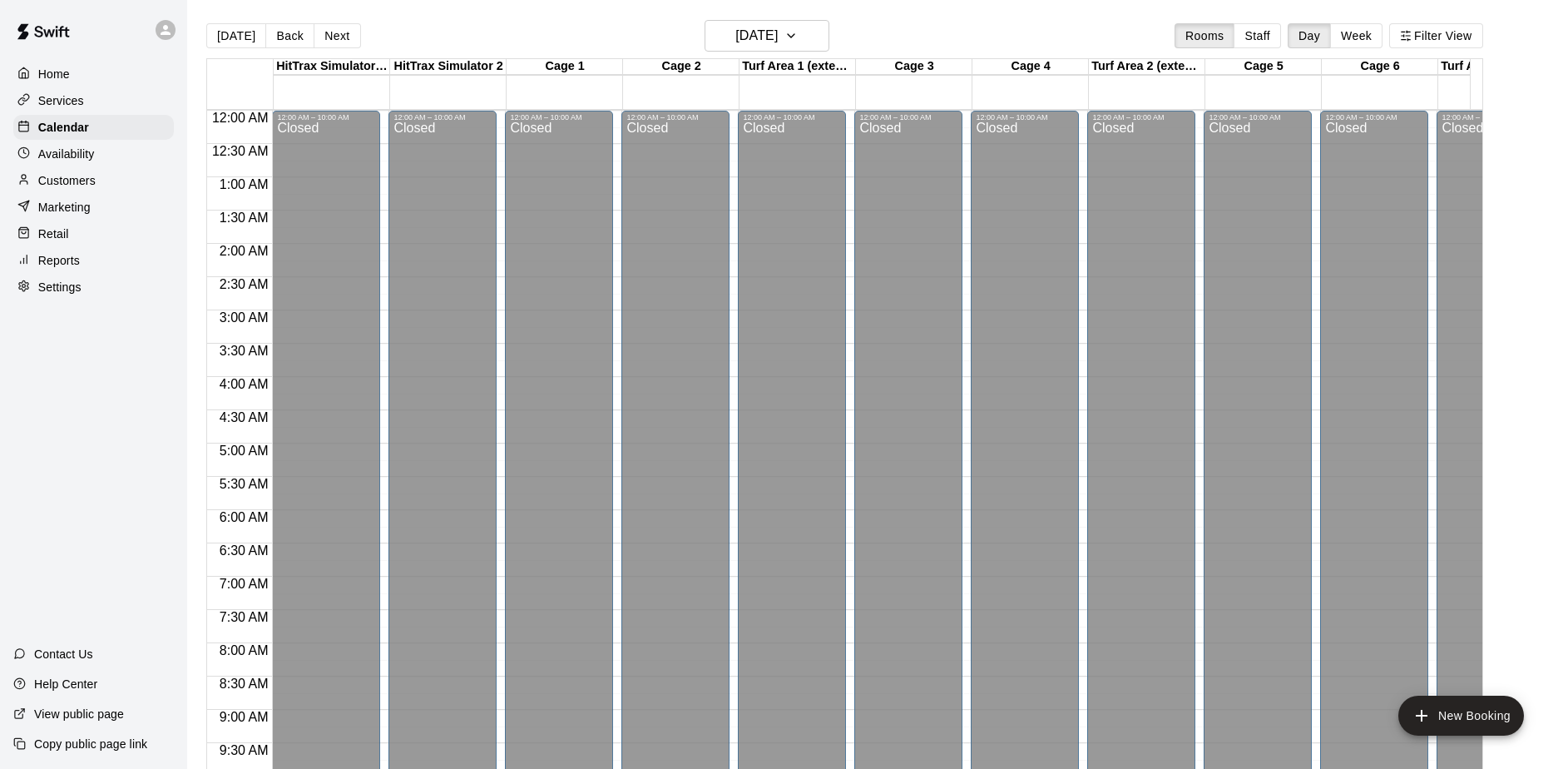
scroll to position [871, 0]
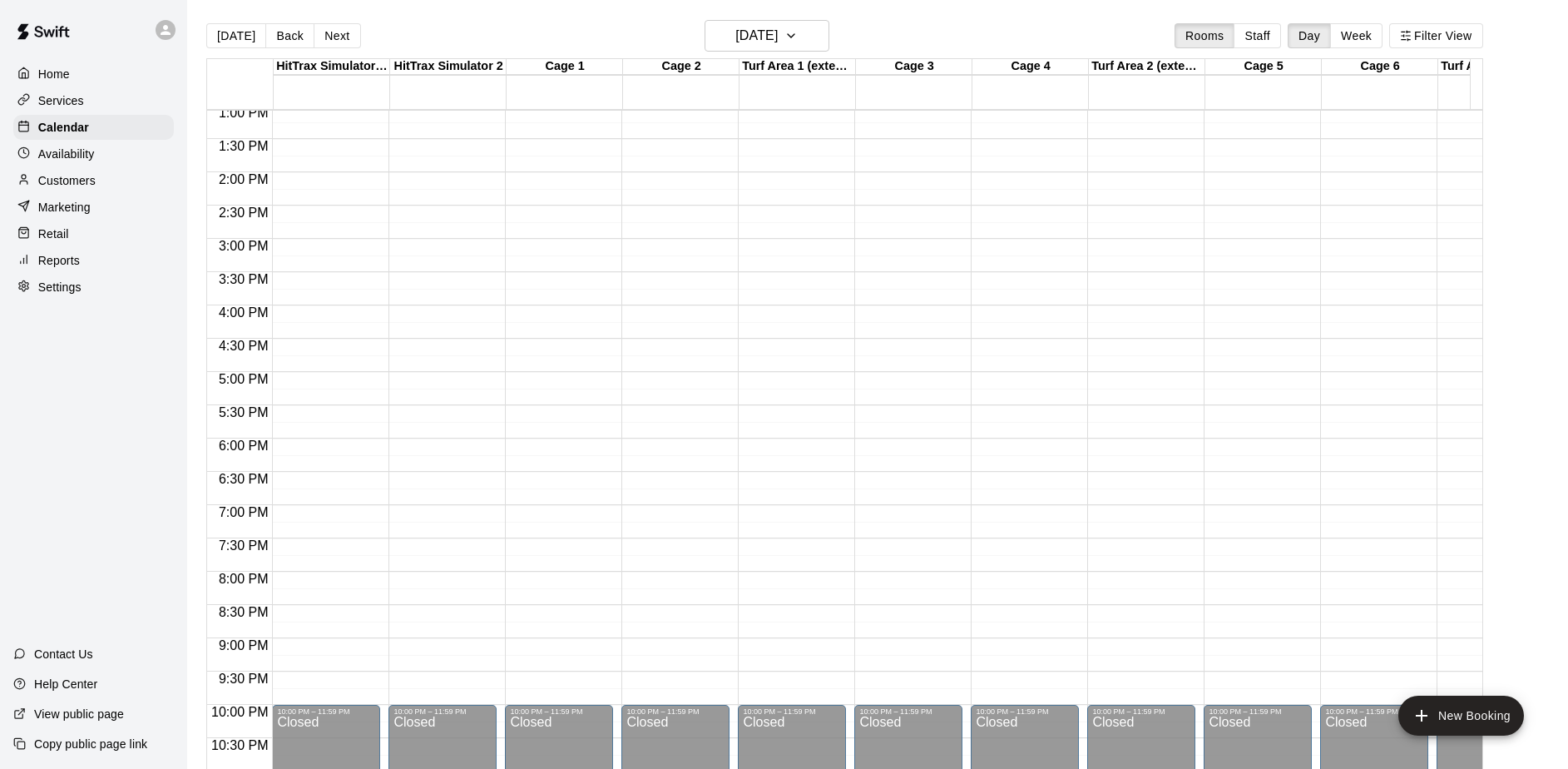
click at [566, 20] on div "Today Back Next Saturday Aug 09 Rooms Staff Day Week Filter View" at bounding box center [845, 39] width 1277 height 38
click at [440, 16] on main "Today Back Next Saturday Aug 09 Rooms Staff Day Week Filter View HitTrax Simula…" at bounding box center [877, 398] width 1381 height 796
click at [480, 135] on div "12:00 AM – 10:00 AM Closed 10:00 PM – 11:59 PM Closed" at bounding box center [443, 39] width 108 height 1598
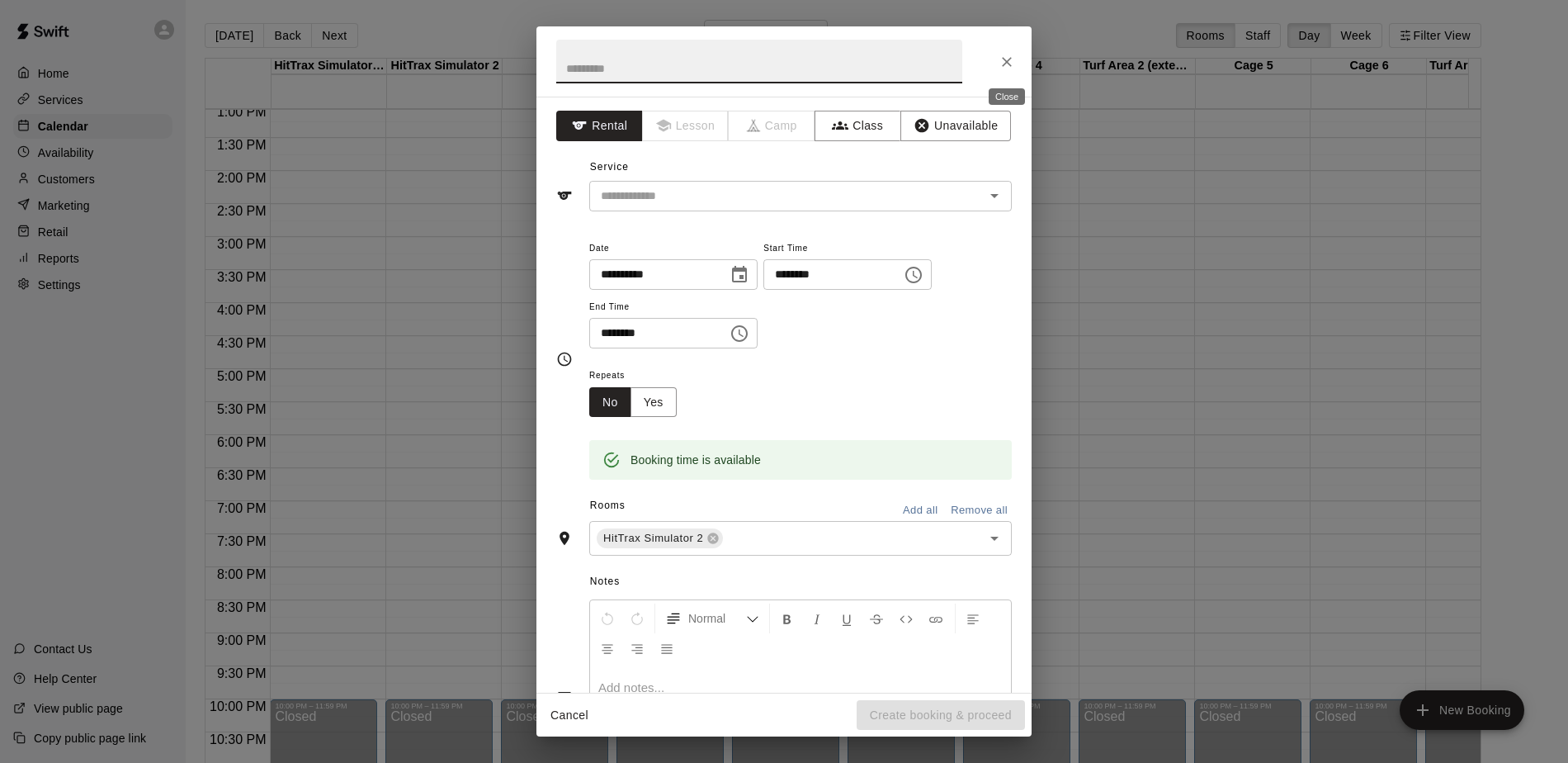
click at [1002, 66] on icon "Close" at bounding box center [1007, 62] width 16 height 16
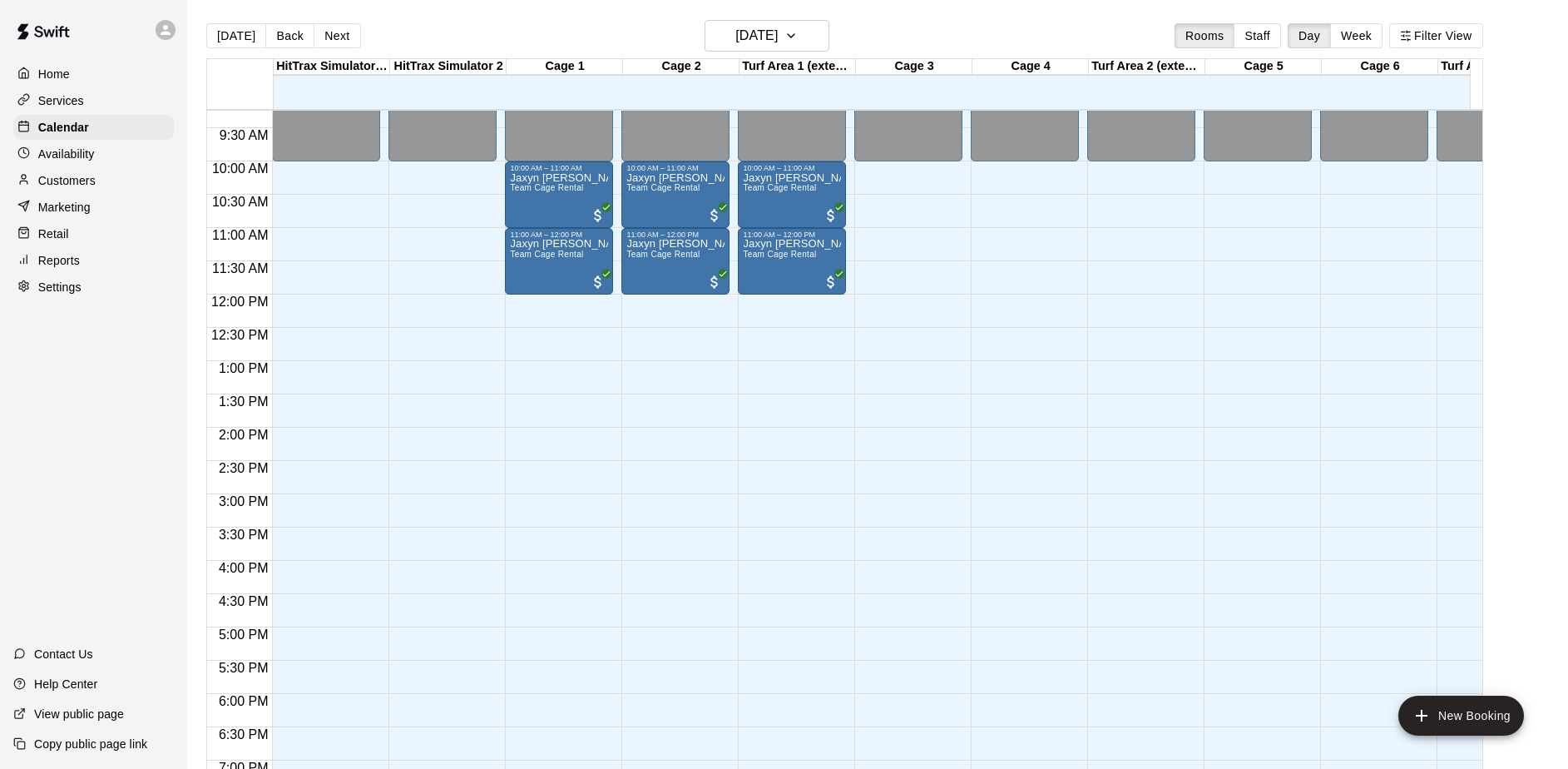
scroll to position [612, 0]
